Goal: Check status

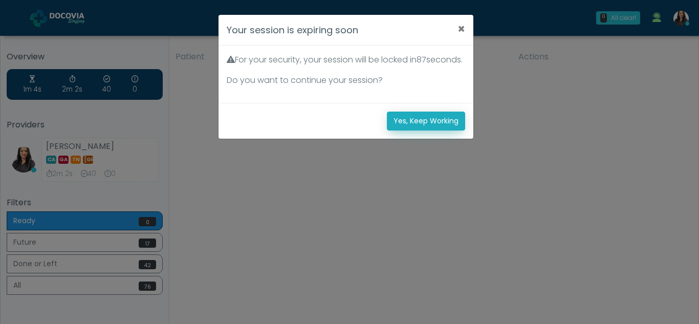
click at [423, 131] on button "Yes, Keep Working" at bounding box center [426, 121] width 78 height 19
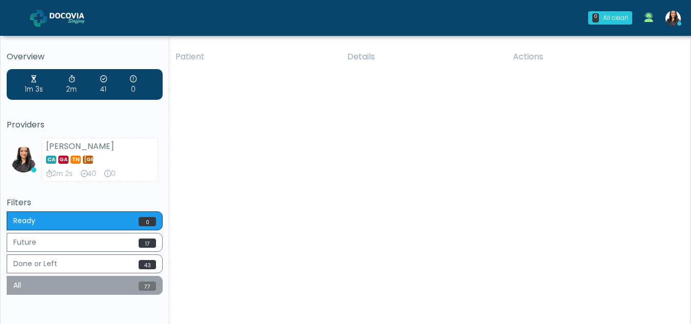
click at [80, 289] on button "All 77" at bounding box center [85, 285] width 156 height 19
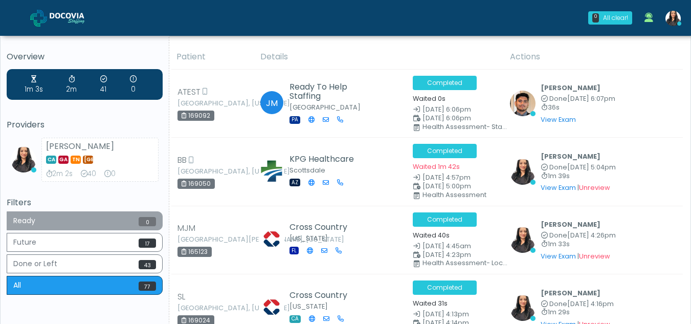
click at [60, 216] on button "Ready 0" at bounding box center [85, 220] width 156 height 19
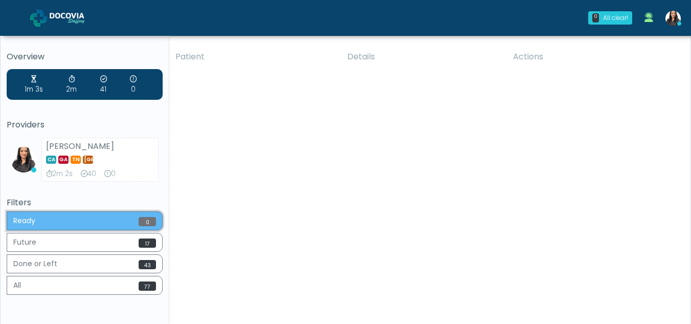
click at [60, 216] on button "Ready 0" at bounding box center [85, 220] width 156 height 19
